Goal: Task Accomplishment & Management: Manage account settings

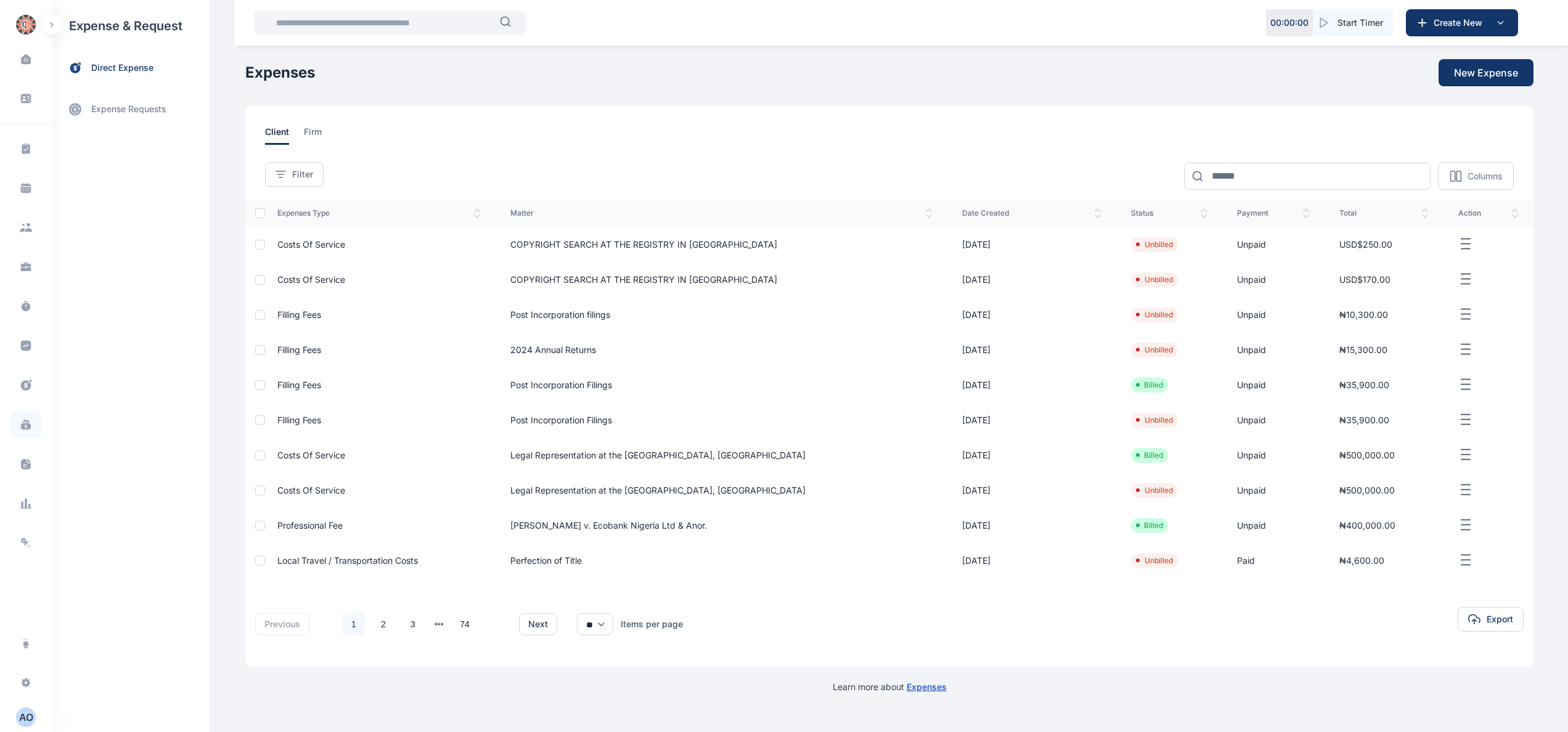
click at [14, 429] on span at bounding box center [26, 424] width 32 height 27
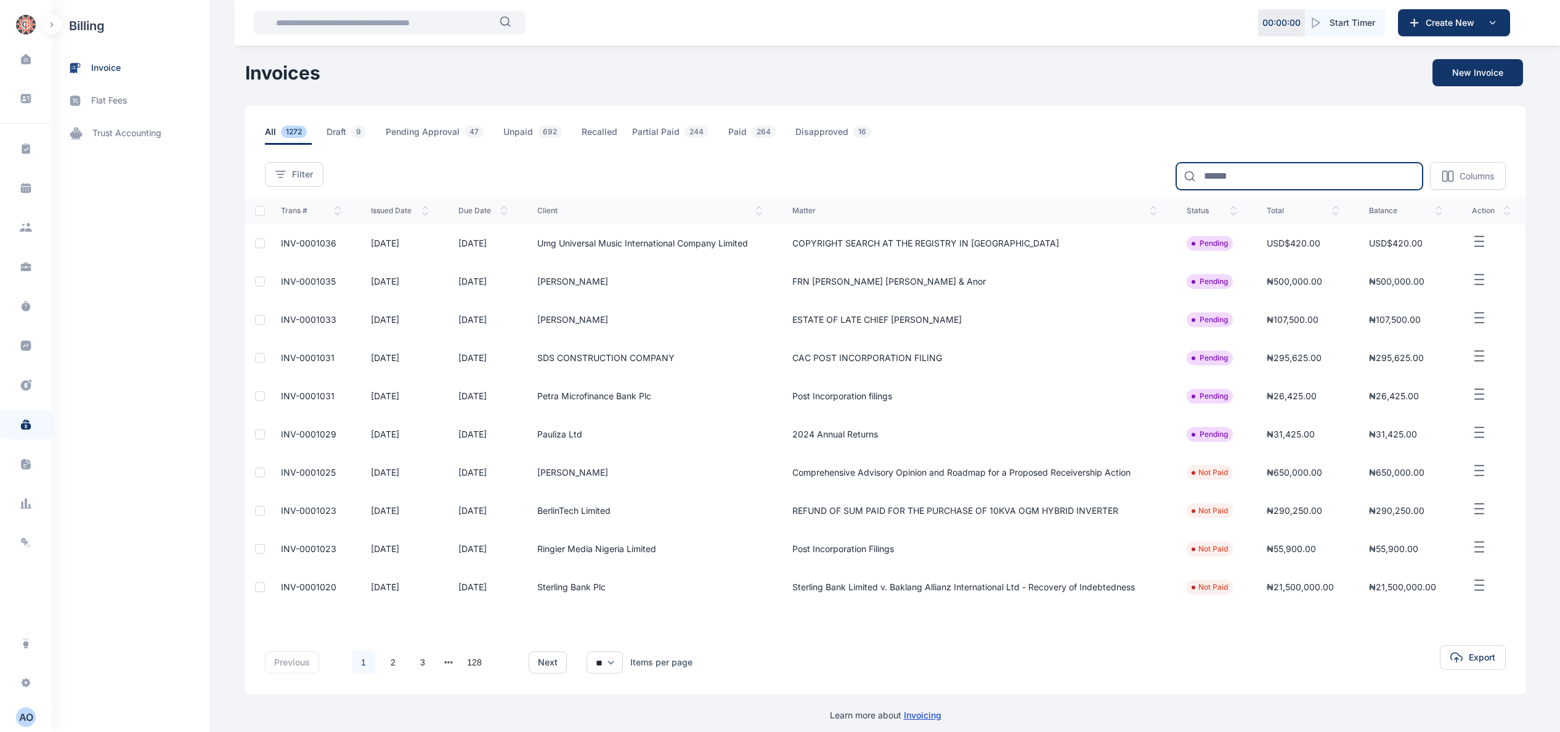
click at [1267, 166] on input at bounding box center [1299, 176] width 247 height 27
type input "****"
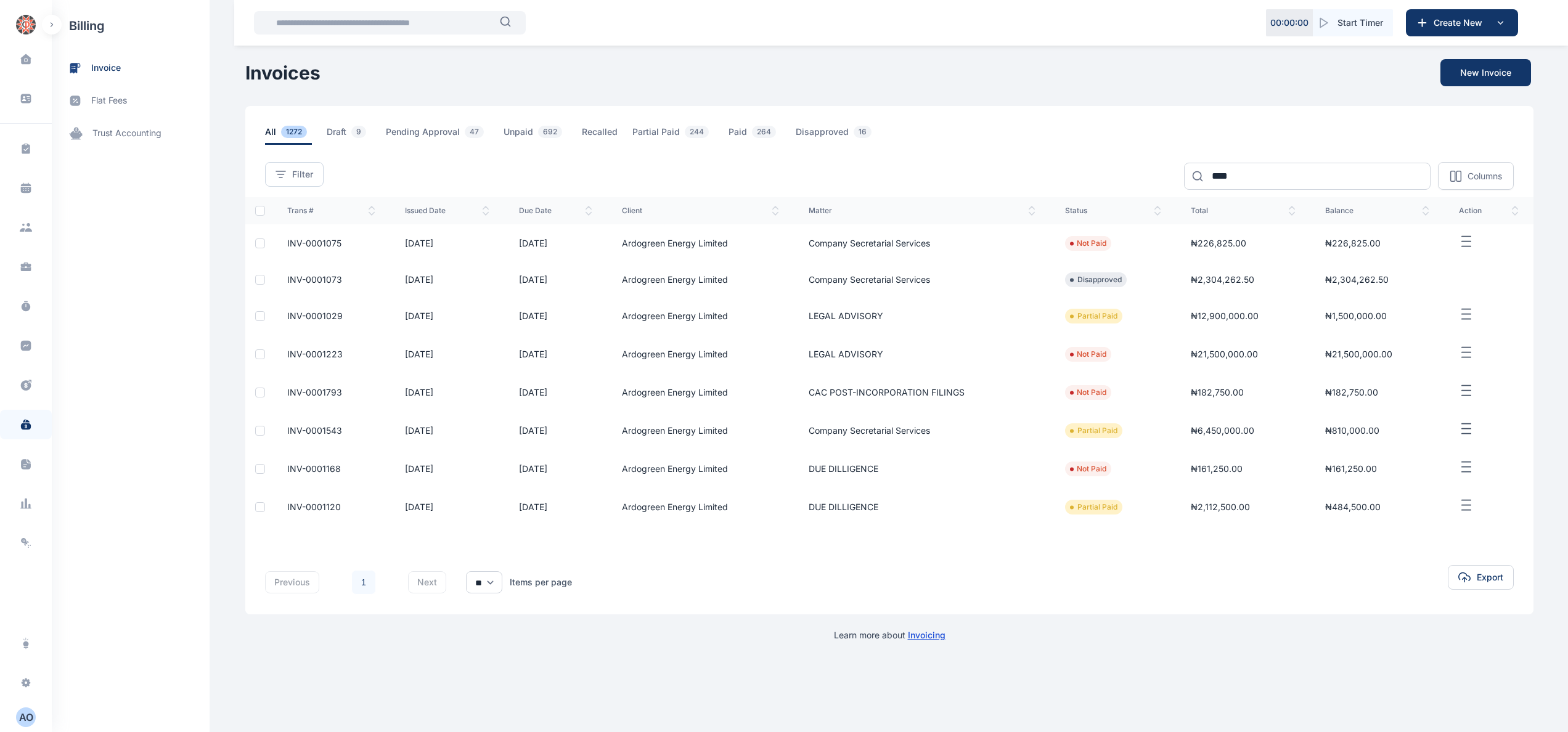
click at [333, 314] on span "INV-0001029" at bounding box center [314, 316] width 55 height 10
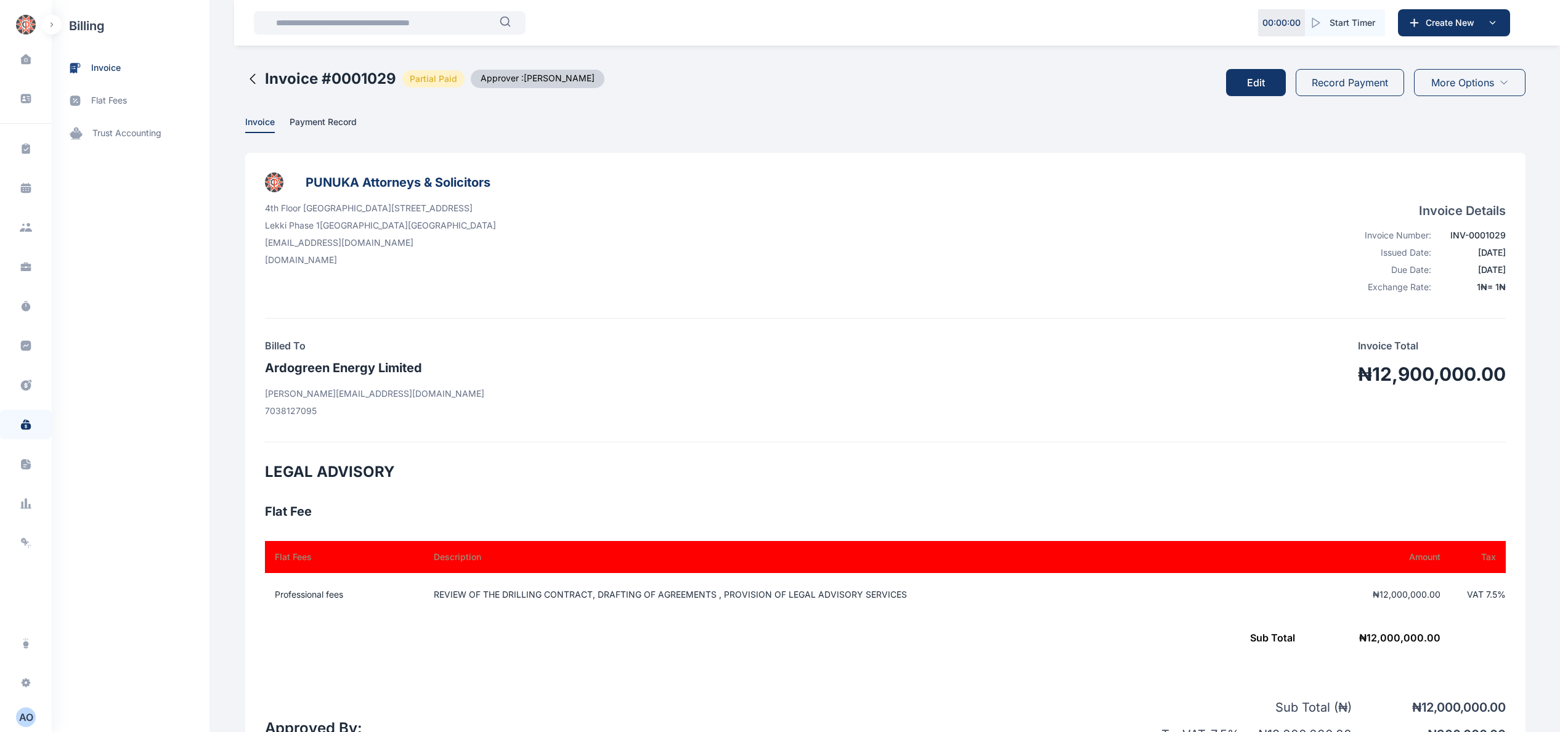
click at [1223, 377] on div "Billed To Ardogreen Energy Limited [EMAIL_ADDRESS][DOMAIN_NAME] 7038127095 Invo…" at bounding box center [885, 380] width 1241 height 84
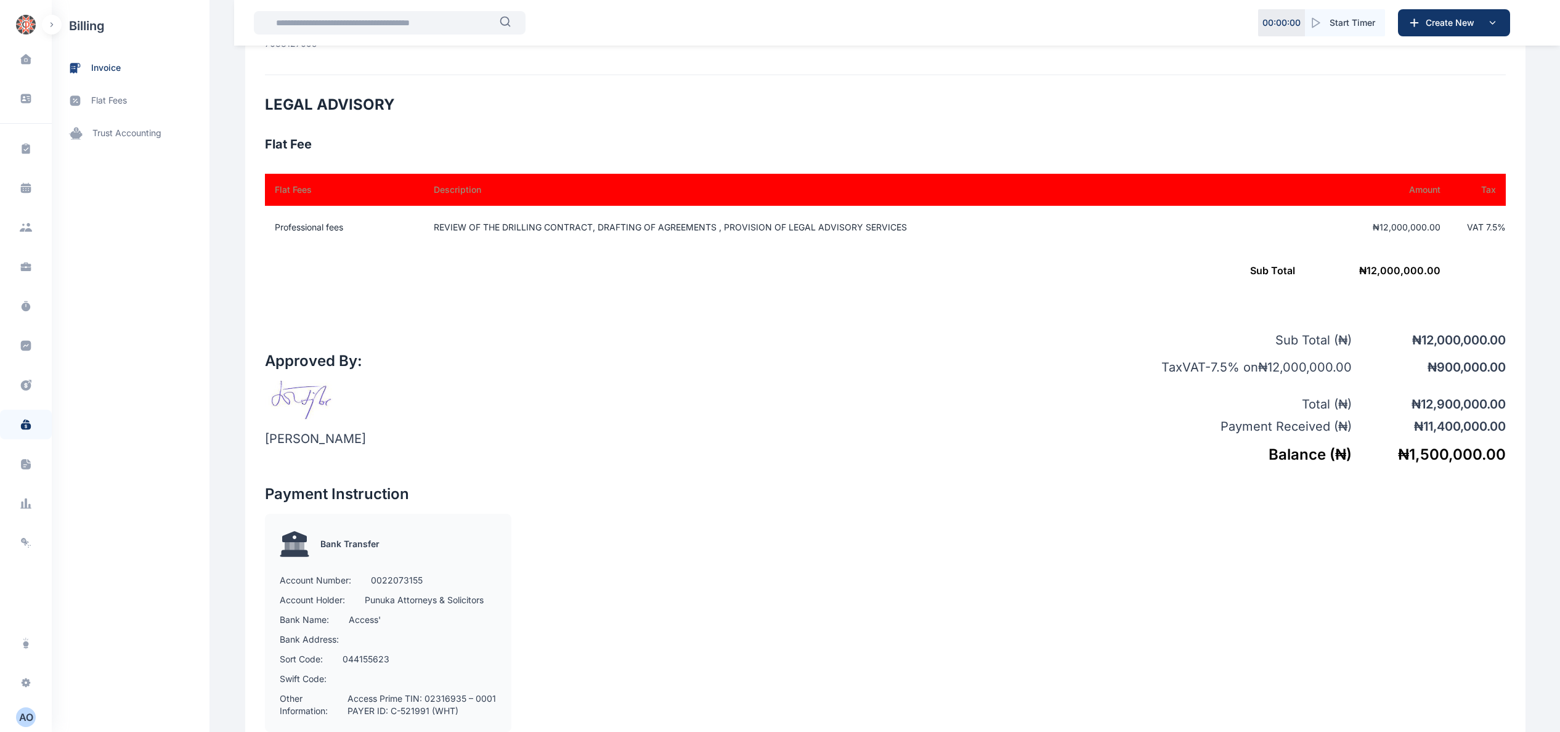
scroll to position [370, 0]
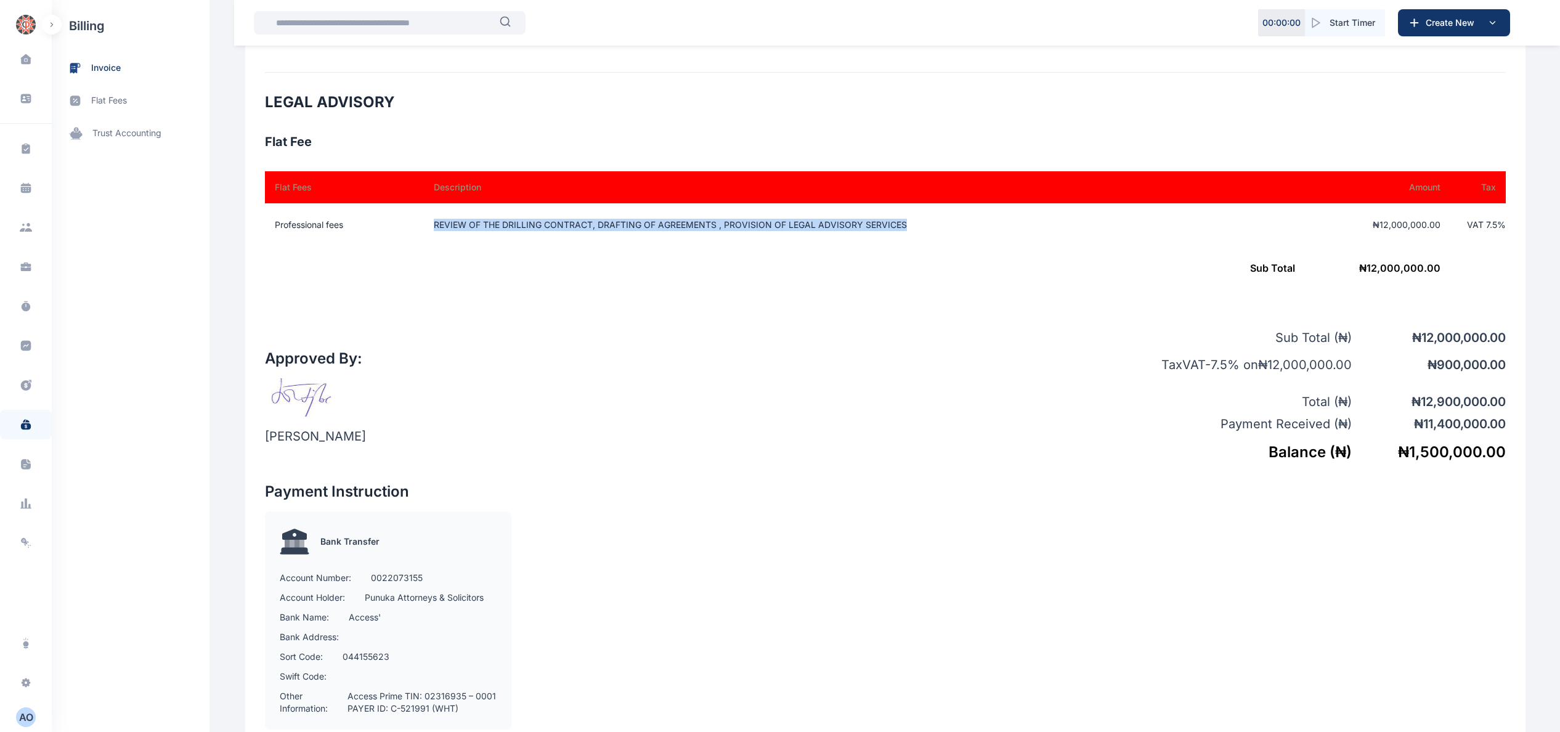
drag, startPoint x: 432, startPoint y: 222, endPoint x: 931, endPoint y: 227, distance: 498.6
click at [931, 227] on td "REVIEW OF THE DRILLING CONTRACT, DRAFTING OF AGREEMENTS , PROVISION OF LEGAL AD…" at bounding box center [858, 224] width 879 height 43
copy td "REVIEW OF THE DRILLING CONTRACT, DRAFTING OF AGREEMENTS , PROVISION OF LEGAL AD…"
